Goal: Task Accomplishment & Management: Use online tool/utility

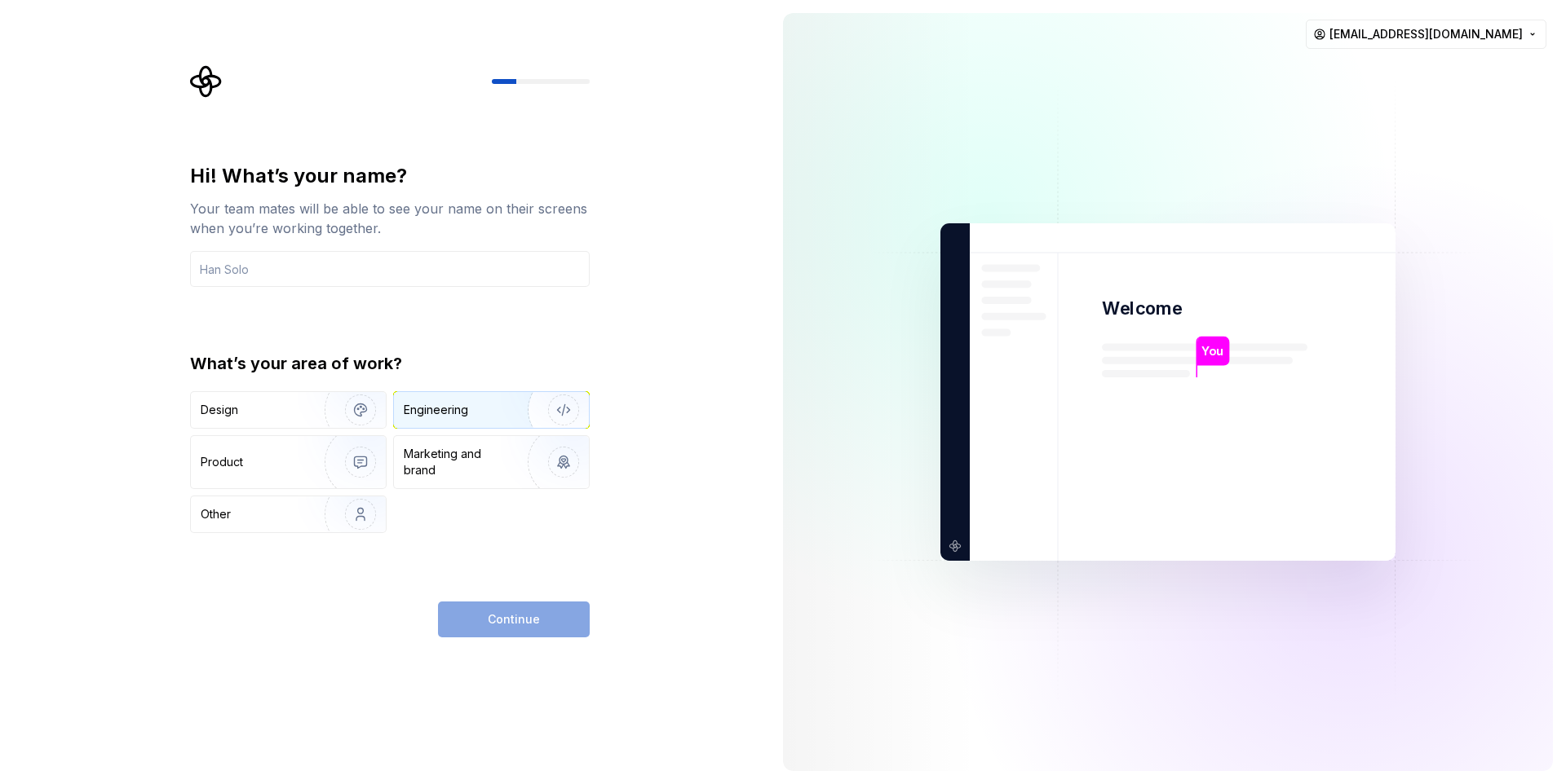
click at [441, 410] on div "Engineering" at bounding box center [436, 410] width 65 height 16
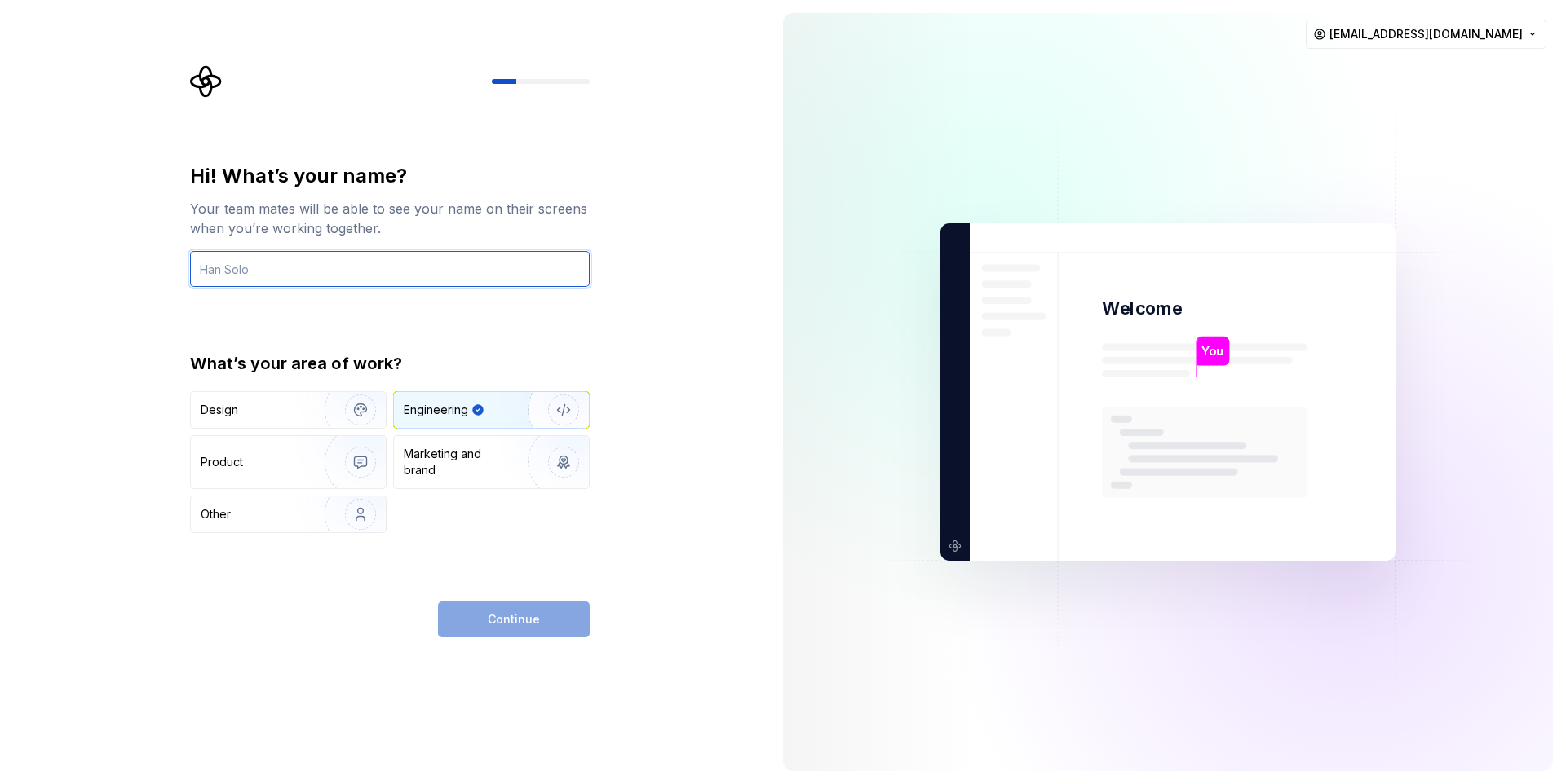
click at [411, 270] on input "text" at bounding box center [390, 268] width 400 height 36
type input "Tamilarasan"
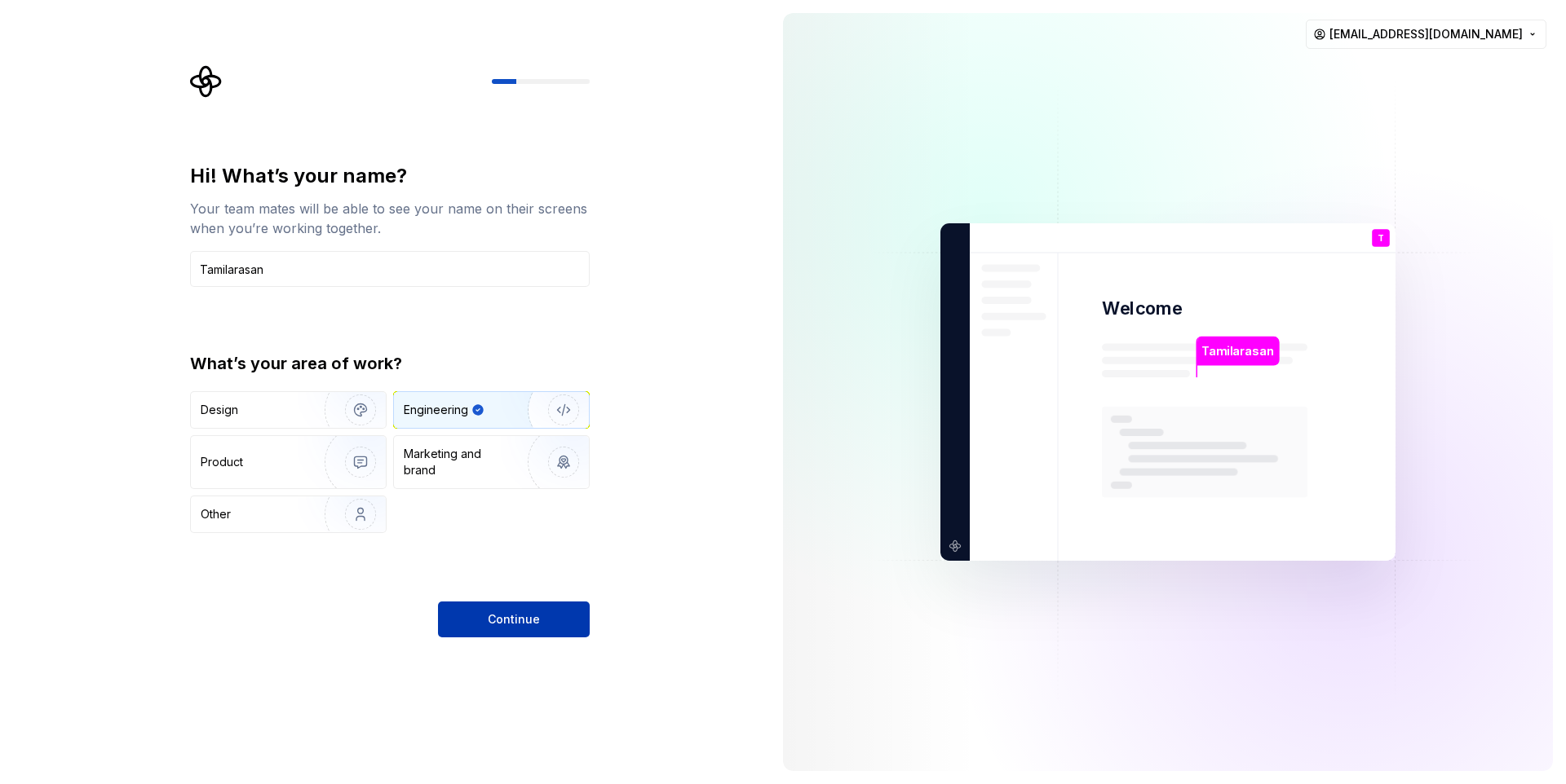
click at [489, 608] on button "Continue" at bounding box center [513, 619] width 151 height 36
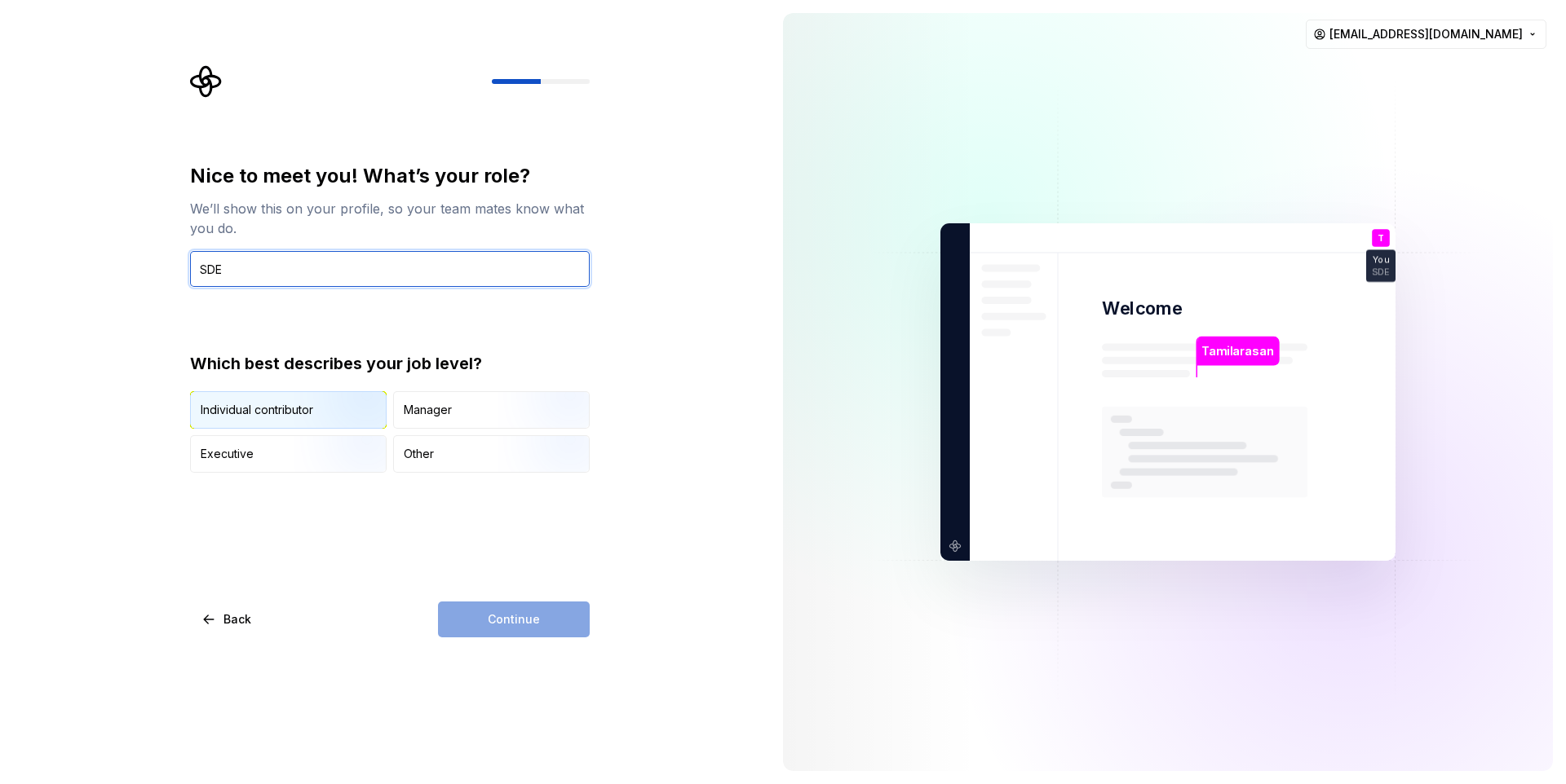
type input "SDE"
click at [316, 416] on img "button" at bounding box center [347, 431] width 104 height 109
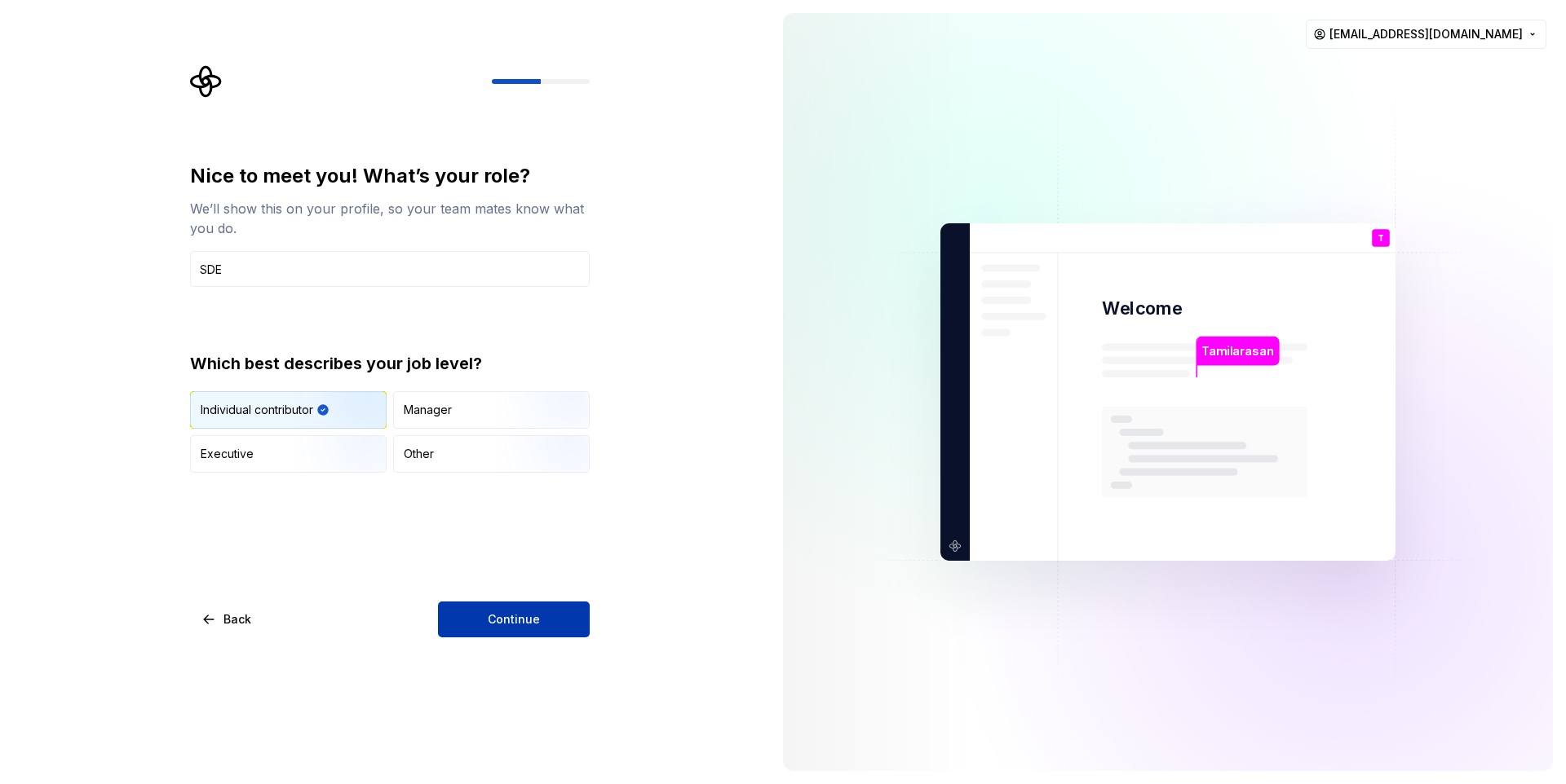
click at [511, 621] on span "Continue" at bounding box center [514, 619] width 52 height 16
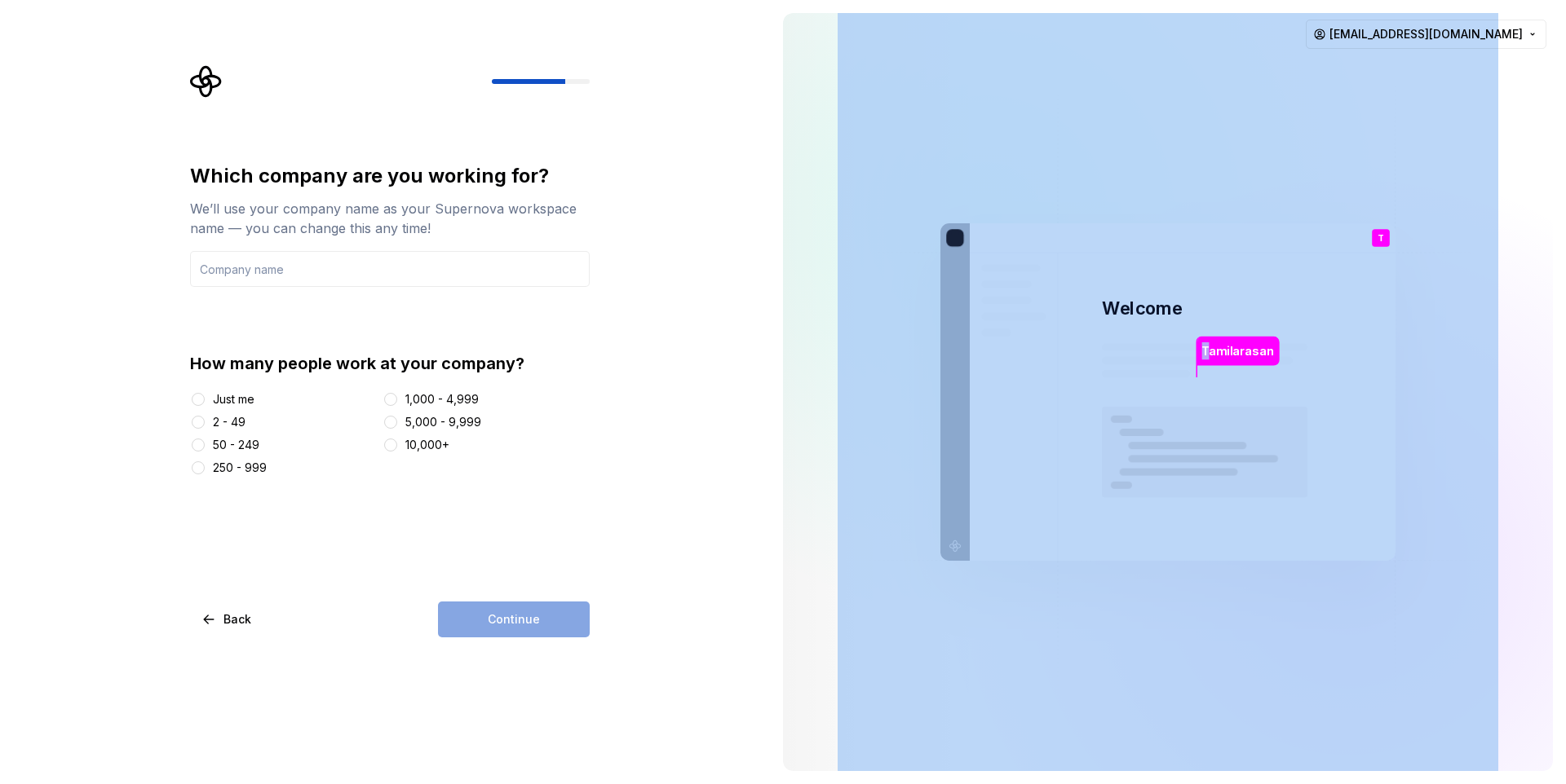
drag, startPoint x: 1211, startPoint y: 353, endPoint x: 1289, endPoint y: 358, distance: 78.2
click at [1289, 358] on div "Tamilarasan Welcome T You SDE T B +3 Thomas Brooke Jamie" at bounding box center [1167, 392] width 455 height 337
click at [1401, 349] on img at bounding box center [1167, 393] width 661 height 771
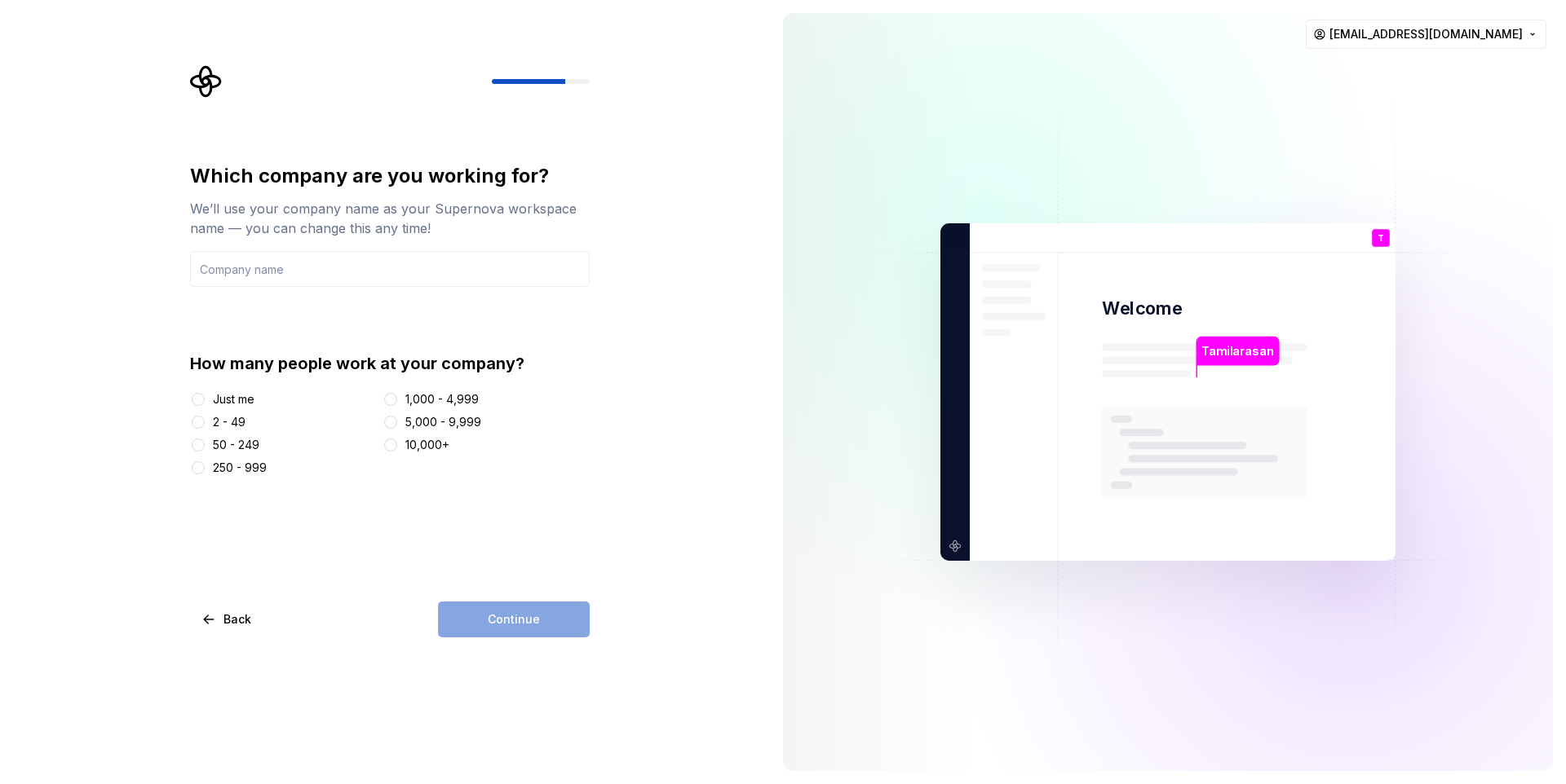
click at [245, 403] on div "Just me" at bounding box center [233, 399] width 41 height 16
click at [204, 403] on button "Just me" at bounding box center [199, 400] width 13 height 13
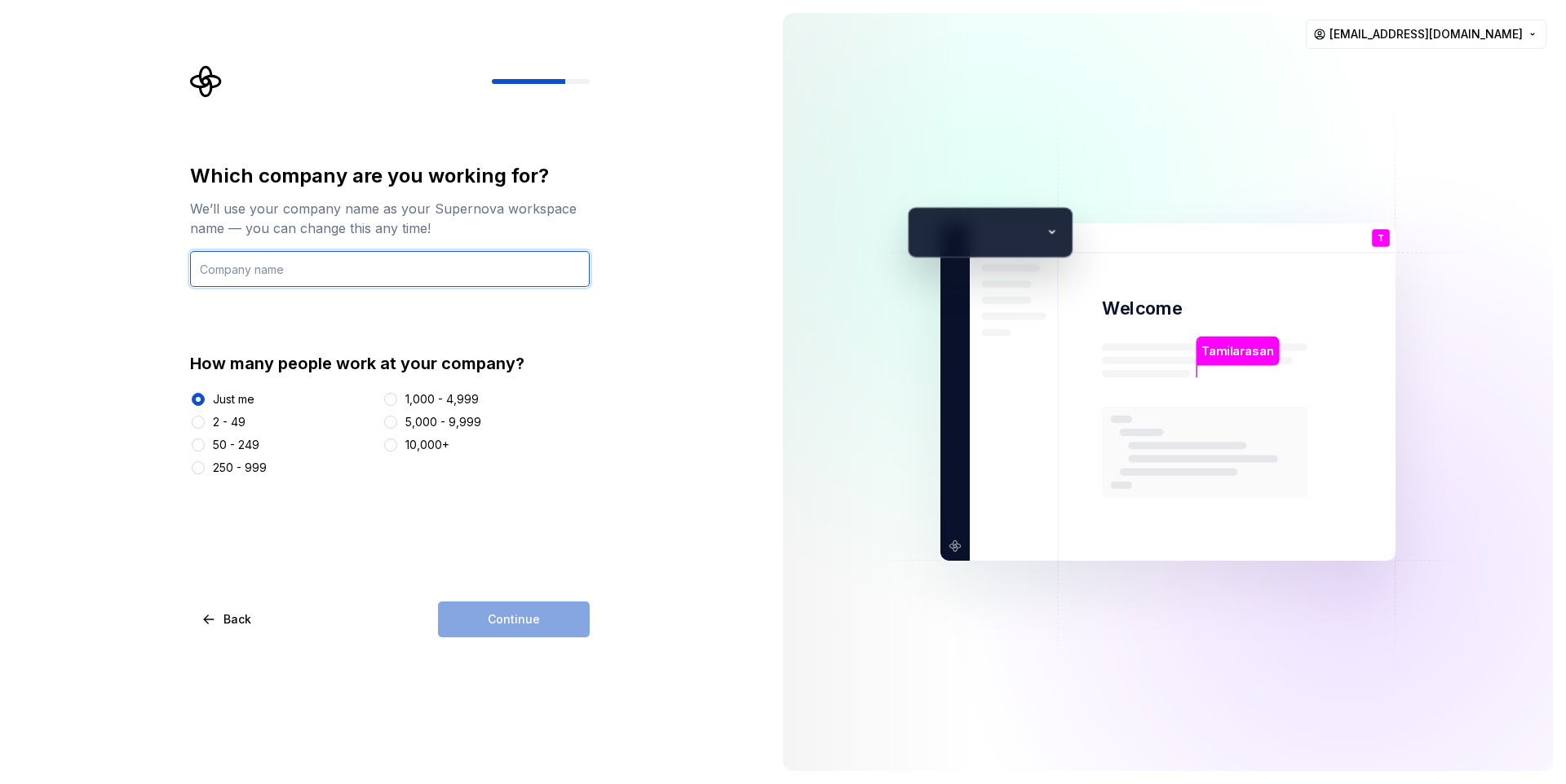
click at [330, 266] on input "text" at bounding box center [390, 268] width 400 height 36
drag, startPoint x: 330, startPoint y: 267, endPoint x: 494, endPoint y: 596, distance: 367.6
click at [494, 596] on div "Which company are you working for? We’ll use your company name as your Supernov…" at bounding box center [390, 400] width 400 height 474
type input "HB"
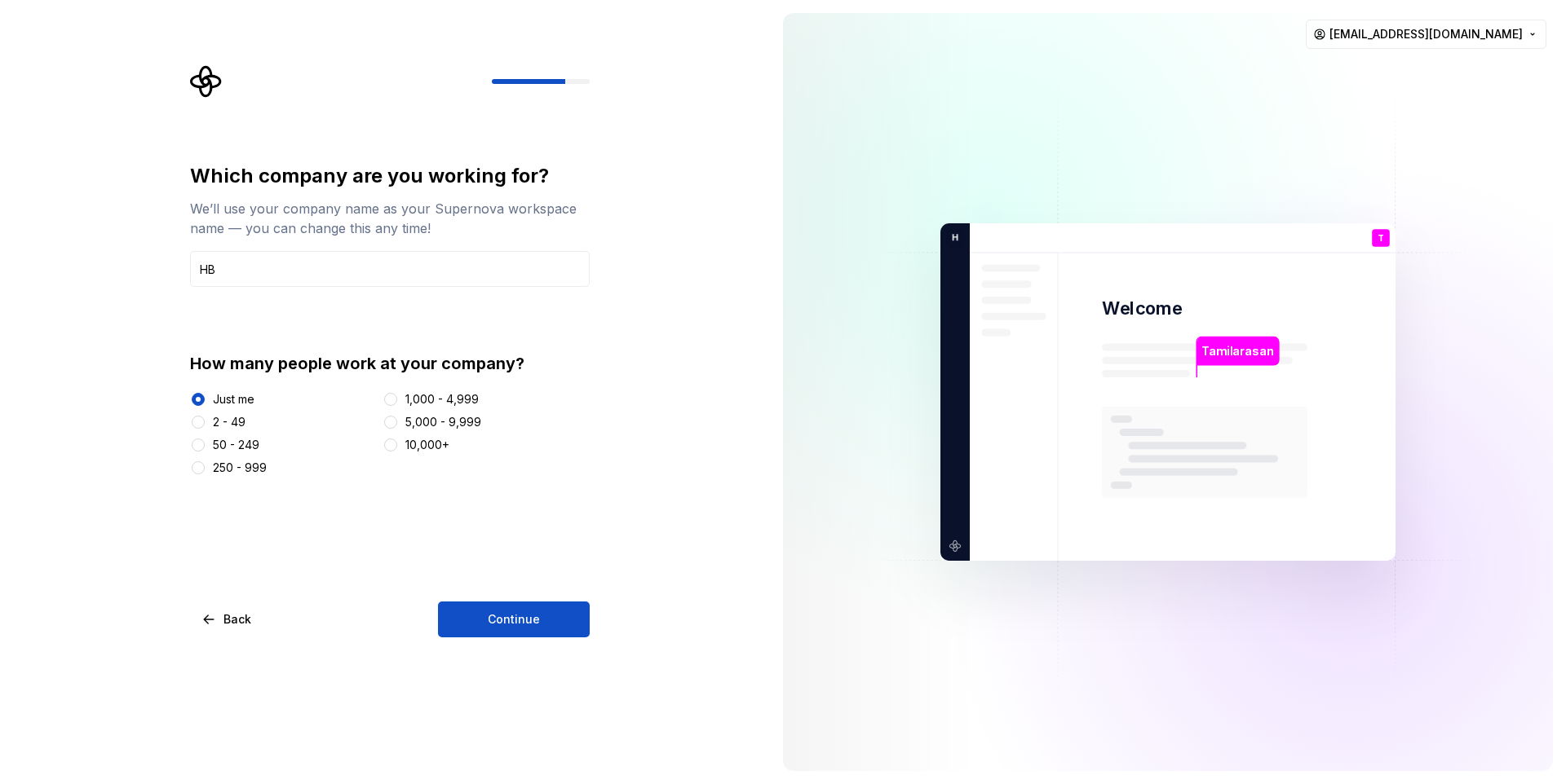
click at [494, 596] on div "Which company are you working for? We’ll use your company name as your Supernov…" at bounding box center [390, 400] width 400 height 474
click at [514, 617] on span "Continue" at bounding box center [514, 619] width 52 height 16
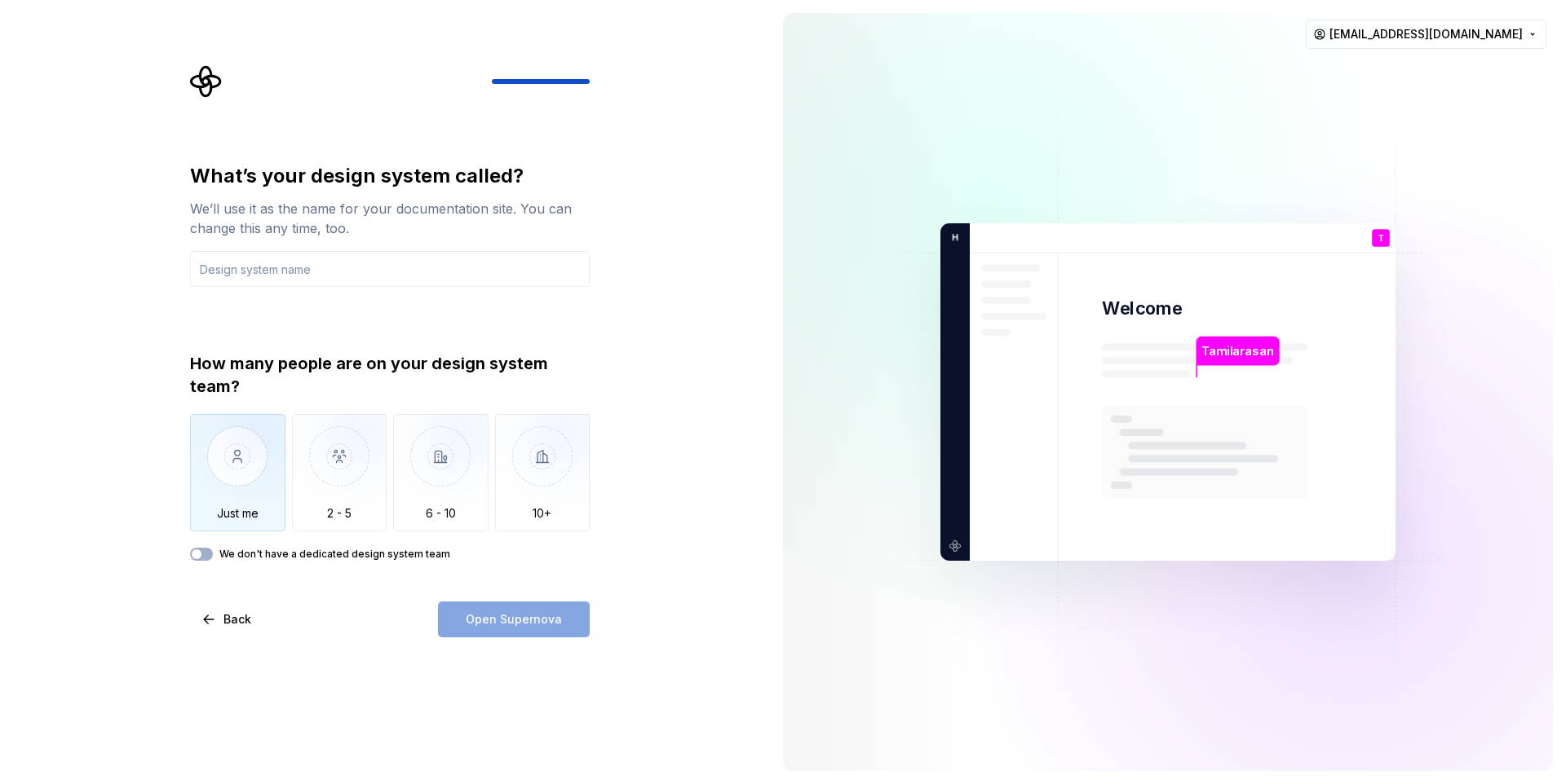
click at [252, 455] on img "button" at bounding box center [237, 469] width 95 height 109
click at [334, 553] on label "We don't have a dedicated design system team" at bounding box center [335, 554] width 231 height 13
click at [213, 553] on button "We don't have a dedicated design system team" at bounding box center [201, 554] width 23 height 13
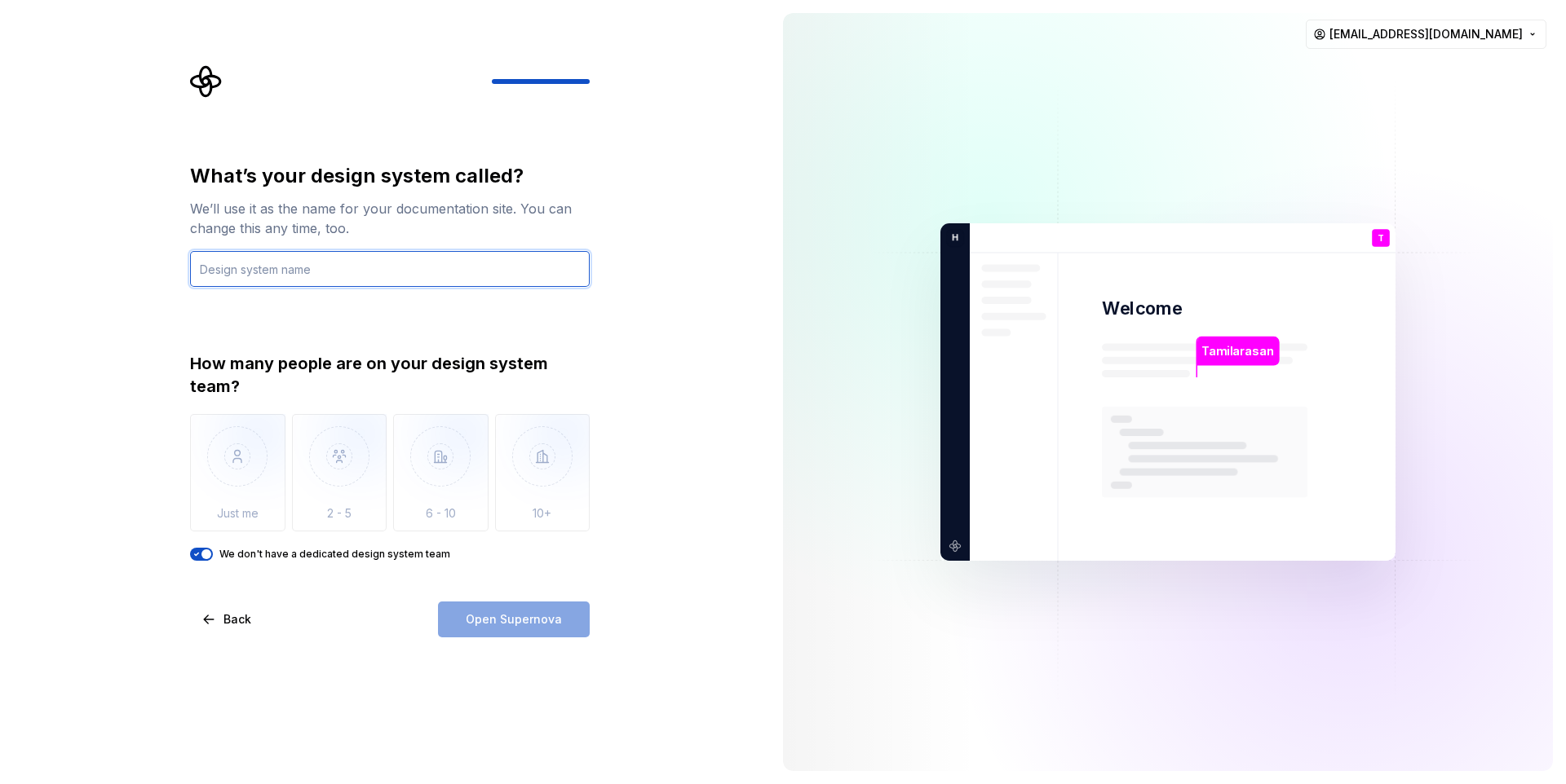
click at [311, 278] on input "text" at bounding box center [390, 268] width 400 height 36
type input "e"
type input "noice"
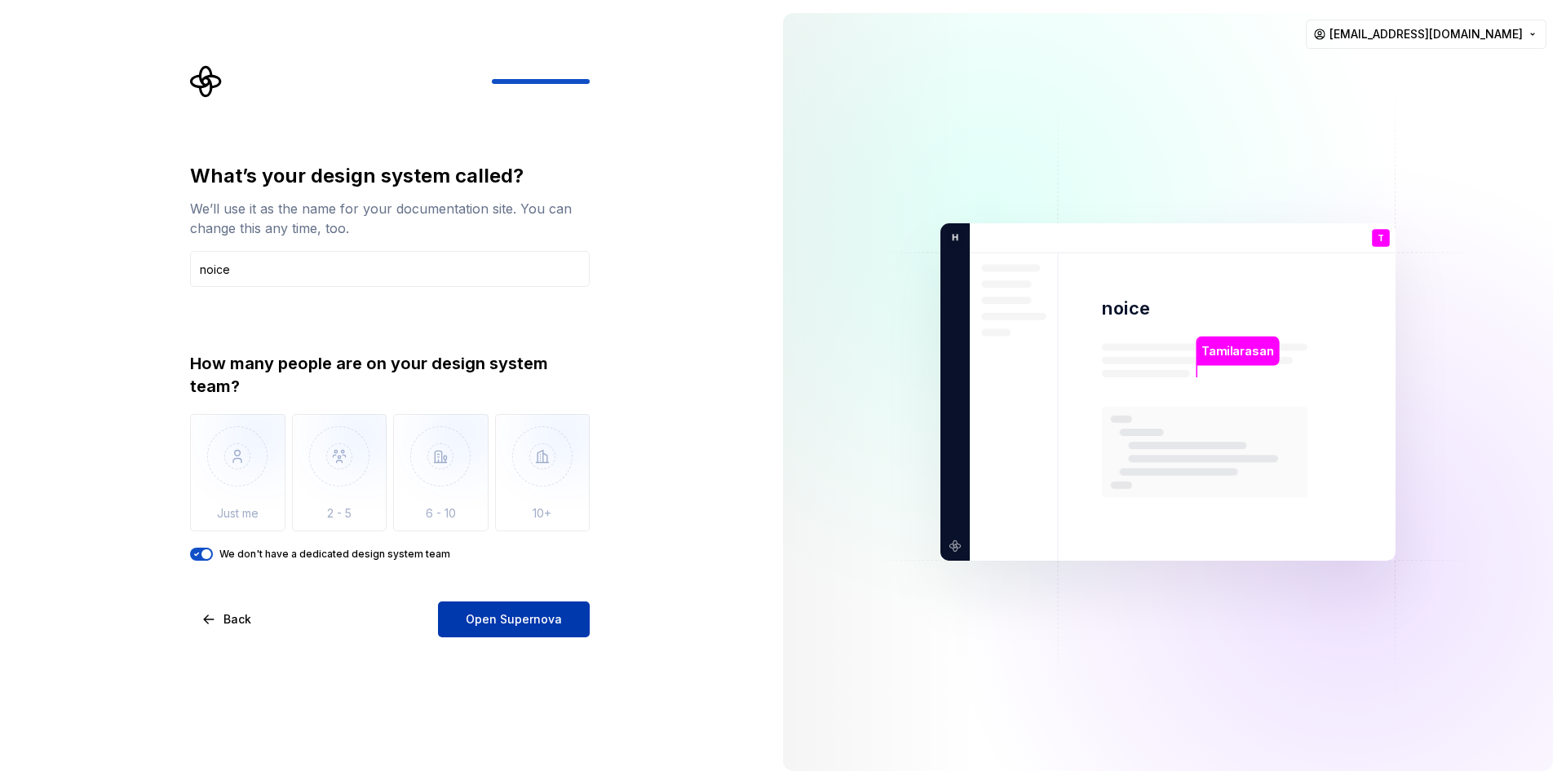
click at [487, 618] on span "Open Supernova" at bounding box center [513, 619] width 96 height 16
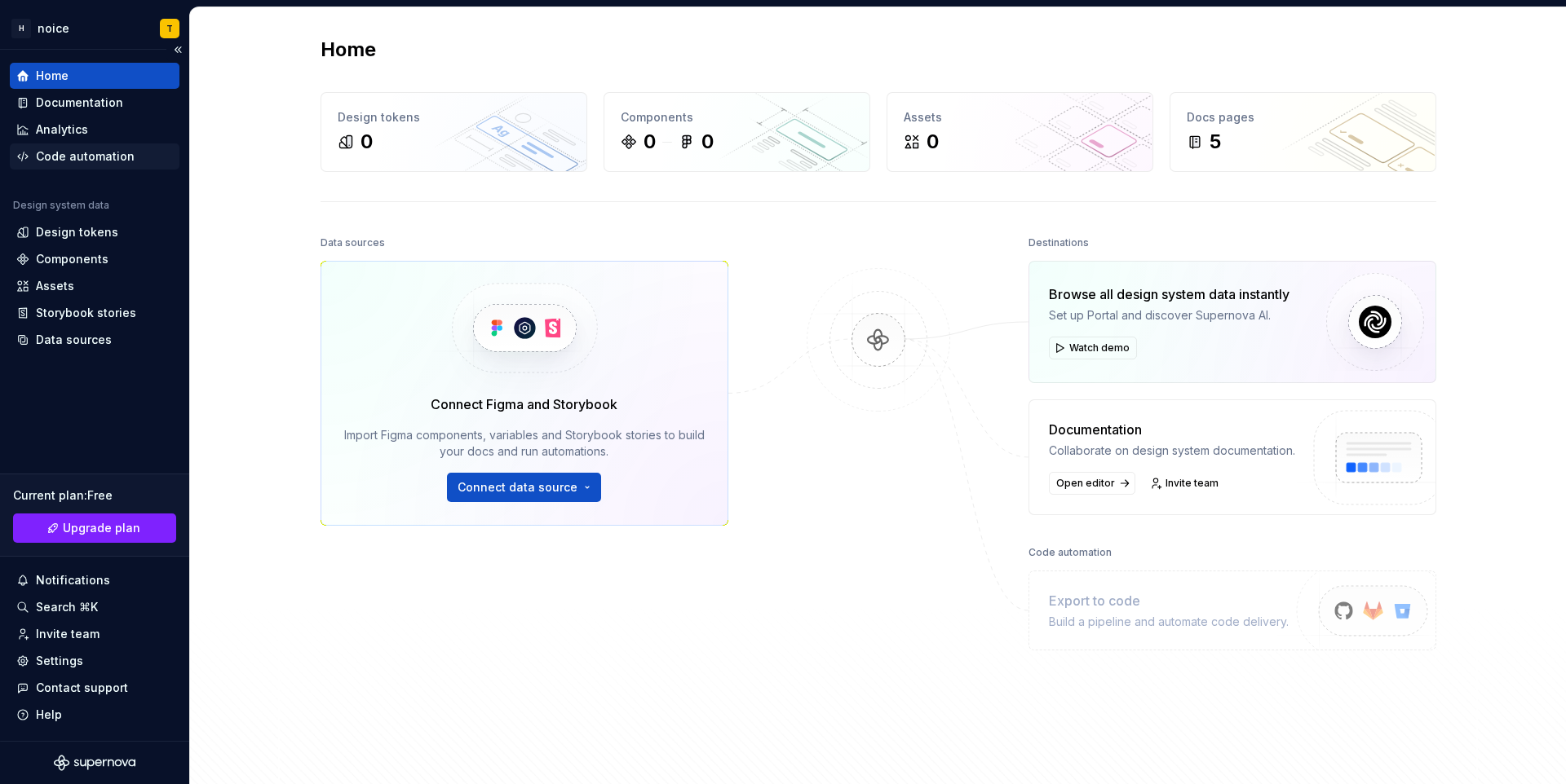
click at [129, 148] on div "Code automation" at bounding box center [85, 156] width 98 height 16
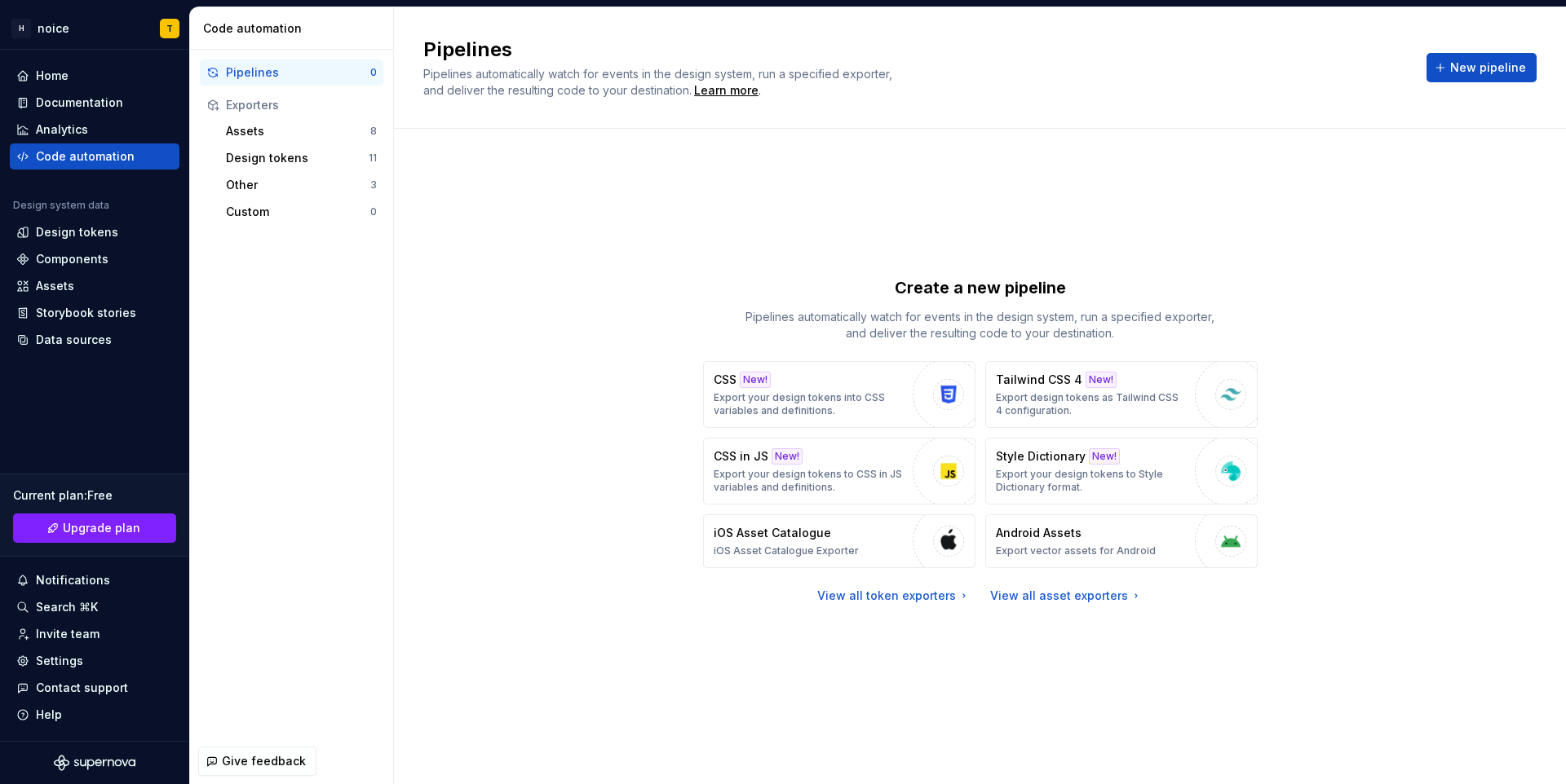
drag, startPoint x: 697, startPoint y: 662, endPoint x: 695, endPoint y: 360, distance: 302.0
click at [695, 360] on div "Create a new pipeline Pipelines automatically watch for events in the design sy…" at bounding box center [979, 440] width 1113 height 564
click at [1070, 417] on button "Tailwind CSS 4 New! Export design tokens as Tailwind CSS 4 configuration." at bounding box center [1122, 394] width 273 height 66
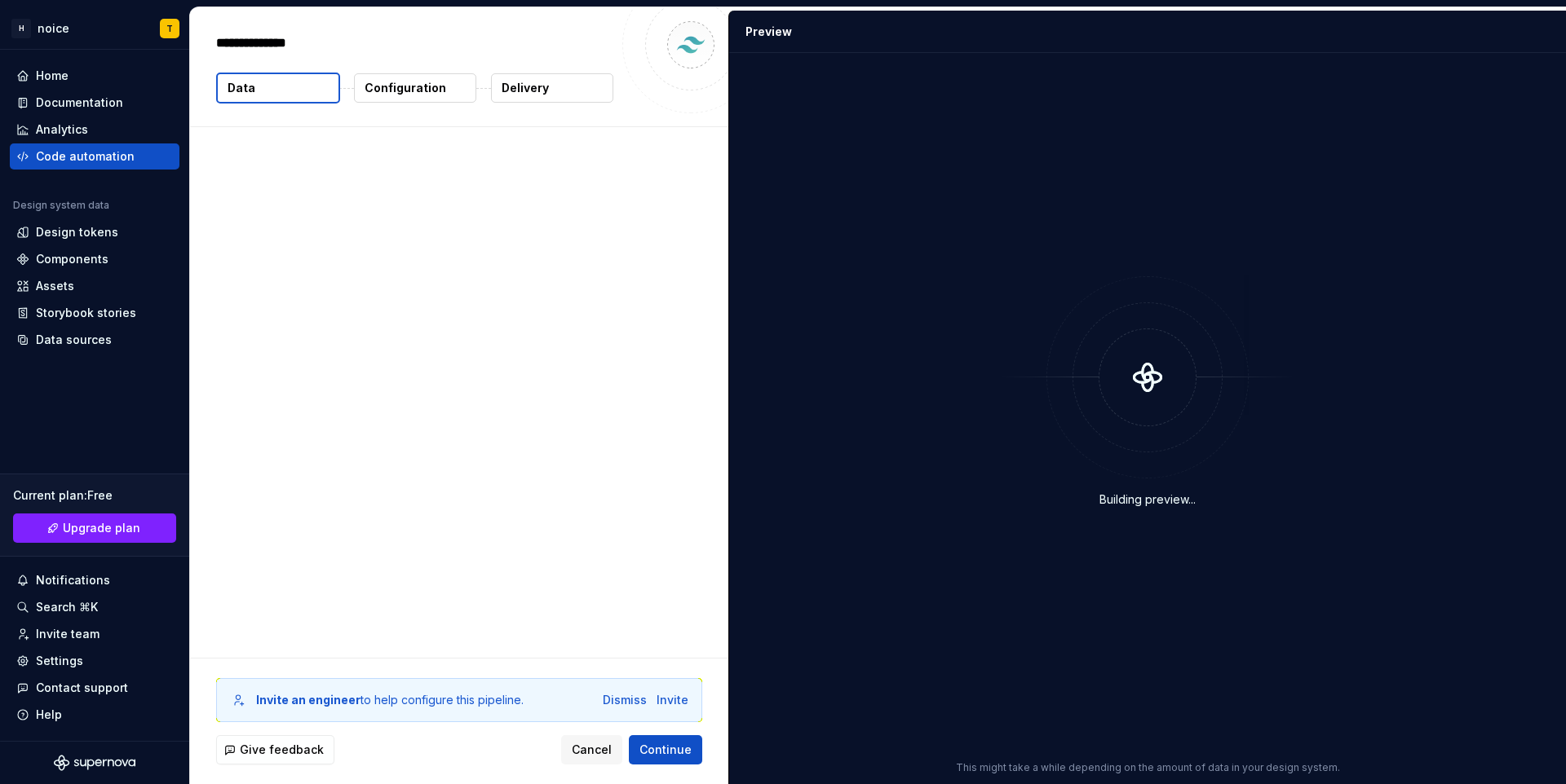
type textarea "*"
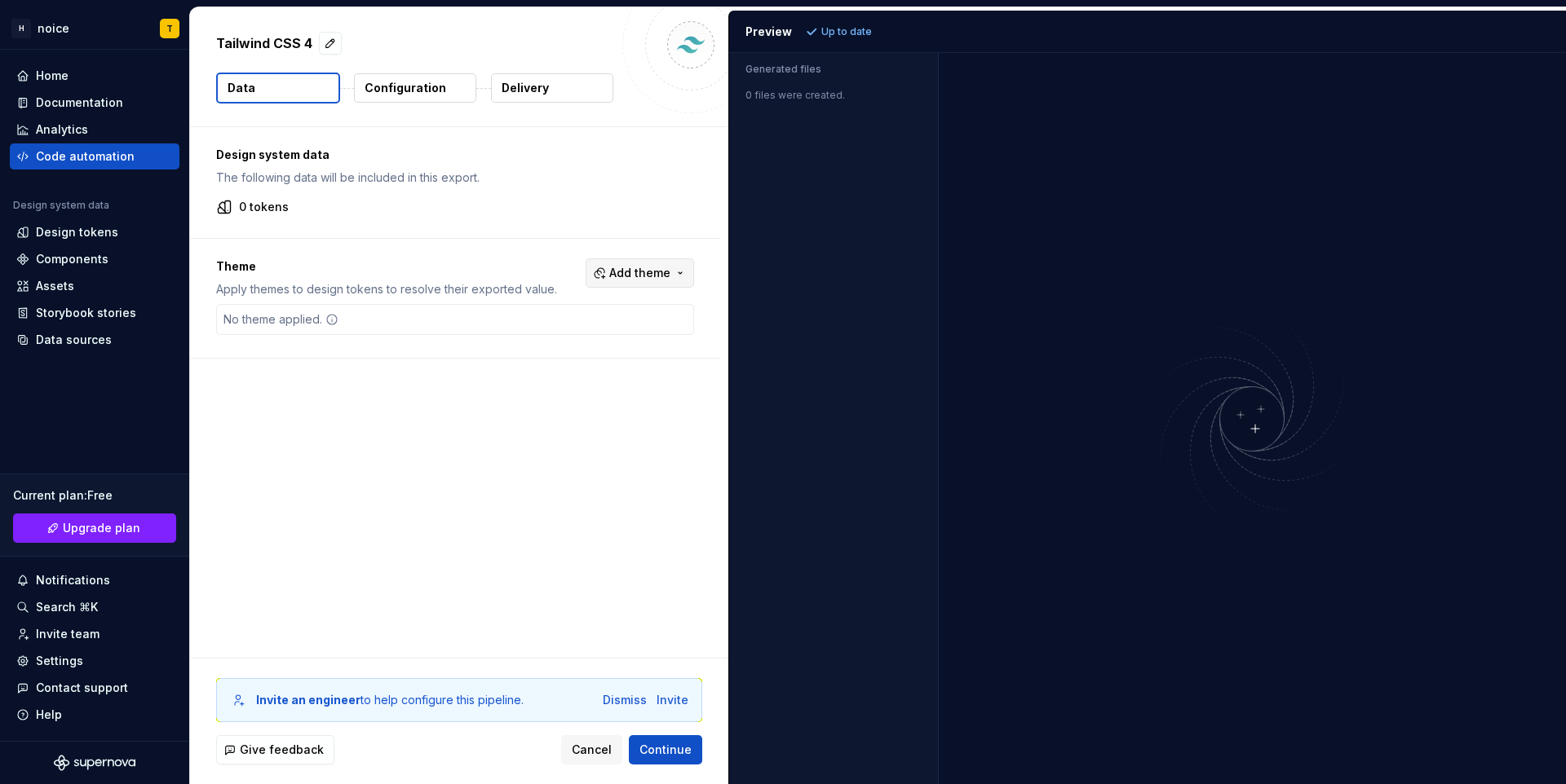
click at [626, 274] on span "Add theme" at bounding box center [640, 273] width 61 height 16
click at [364, 523] on html "H noice T Home Documentation Analytics Code automation Design system data Desig…" at bounding box center [783, 392] width 1566 height 784
click at [119, 273] on div "Assets" at bounding box center [95, 286] width 170 height 26
